Goal: Check status: Check status

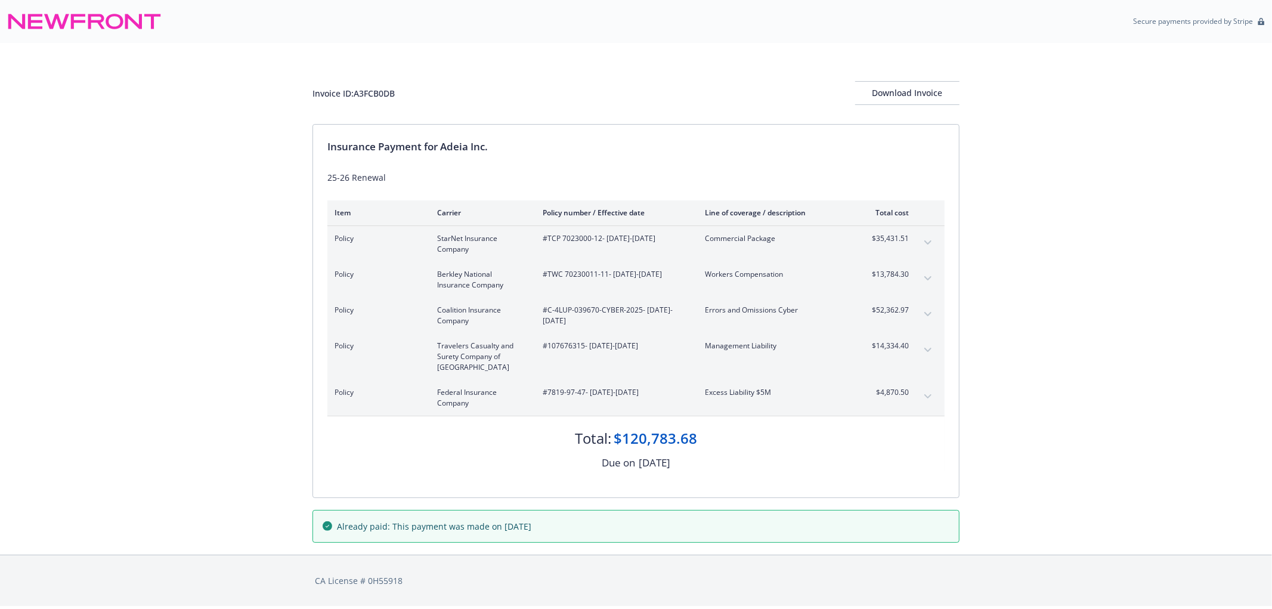
click at [926, 348] on icon "expand content" at bounding box center [927, 350] width 7 height 5
